Goal: Find contact information: Find contact information

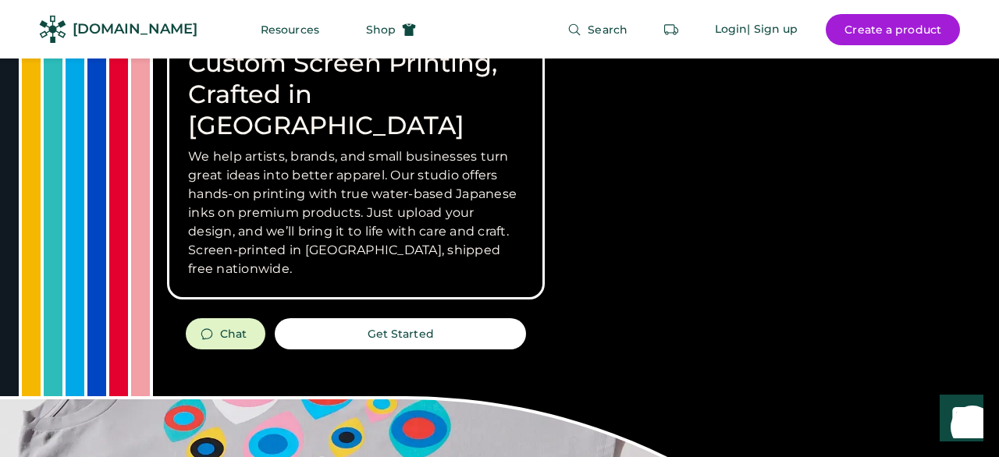
scroll to position [68, 0]
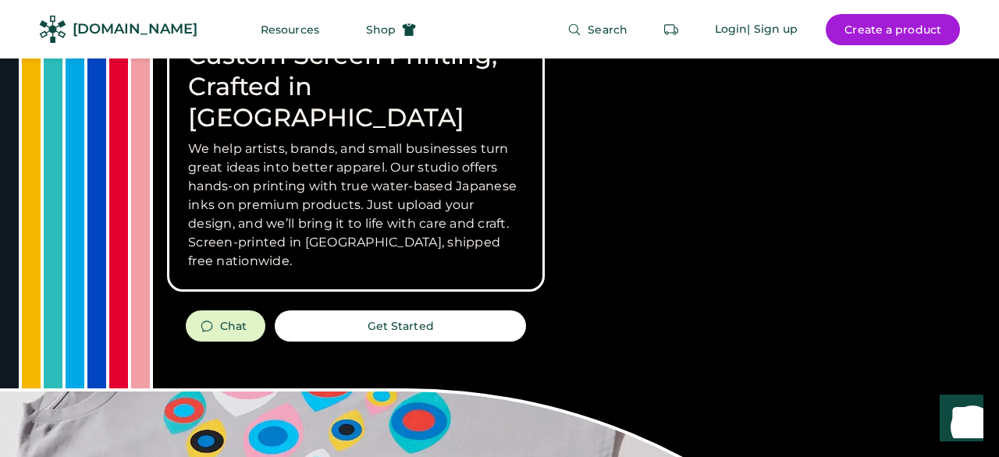
click at [233, 311] on button "Chat" at bounding box center [226, 326] width 80 height 31
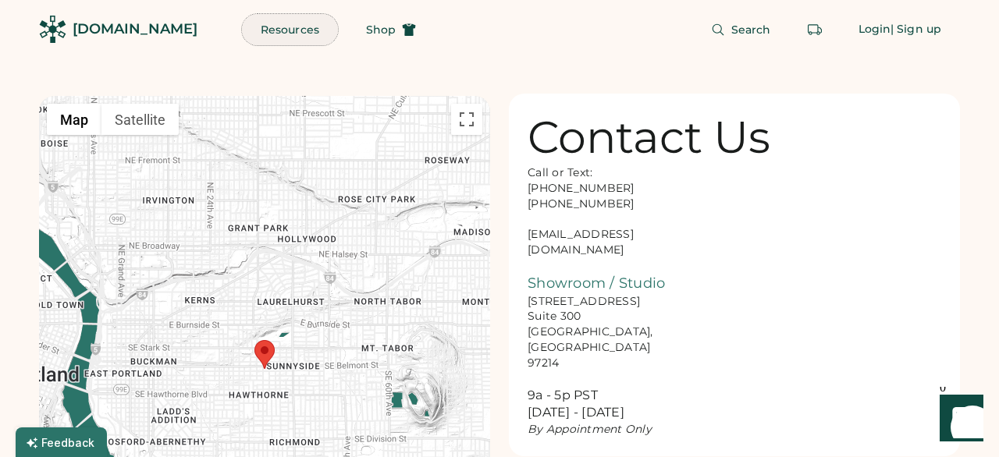
click at [264, 33] on button "Resources" at bounding box center [290, 29] width 96 height 31
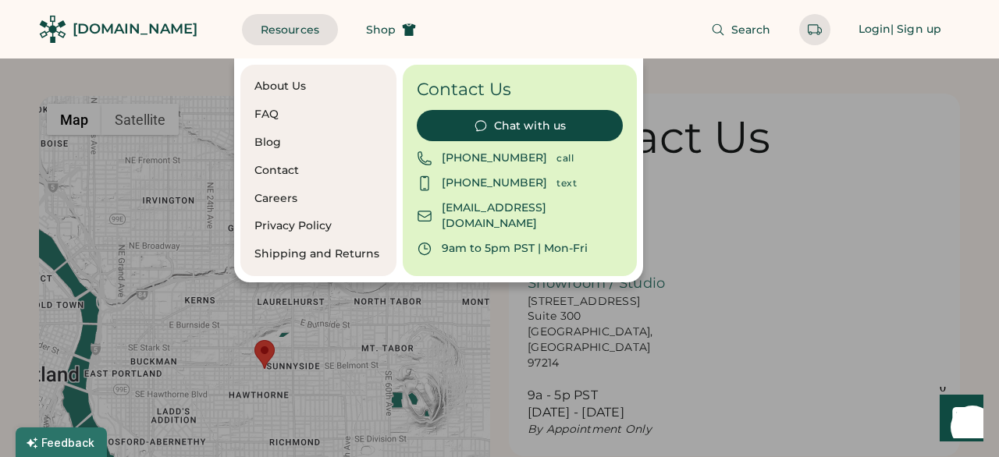
click at [830, 307] on div at bounding box center [499, 228] width 999 height 457
